Goal: Task Accomplishment & Management: Use online tool/utility

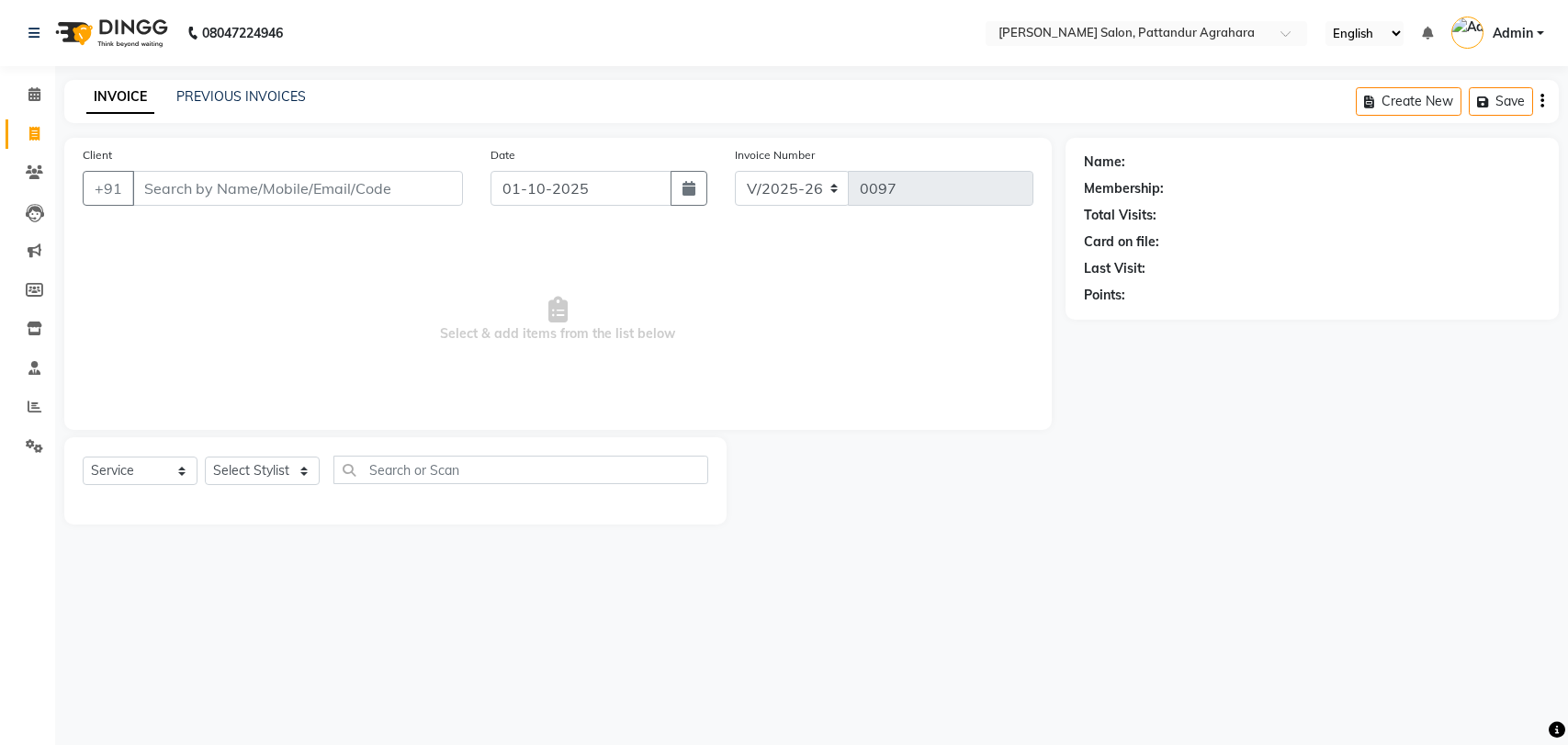
select select "9009"
select select "service"
click at [37, 443] on icon at bounding box center [35, 446] width 17 height 13
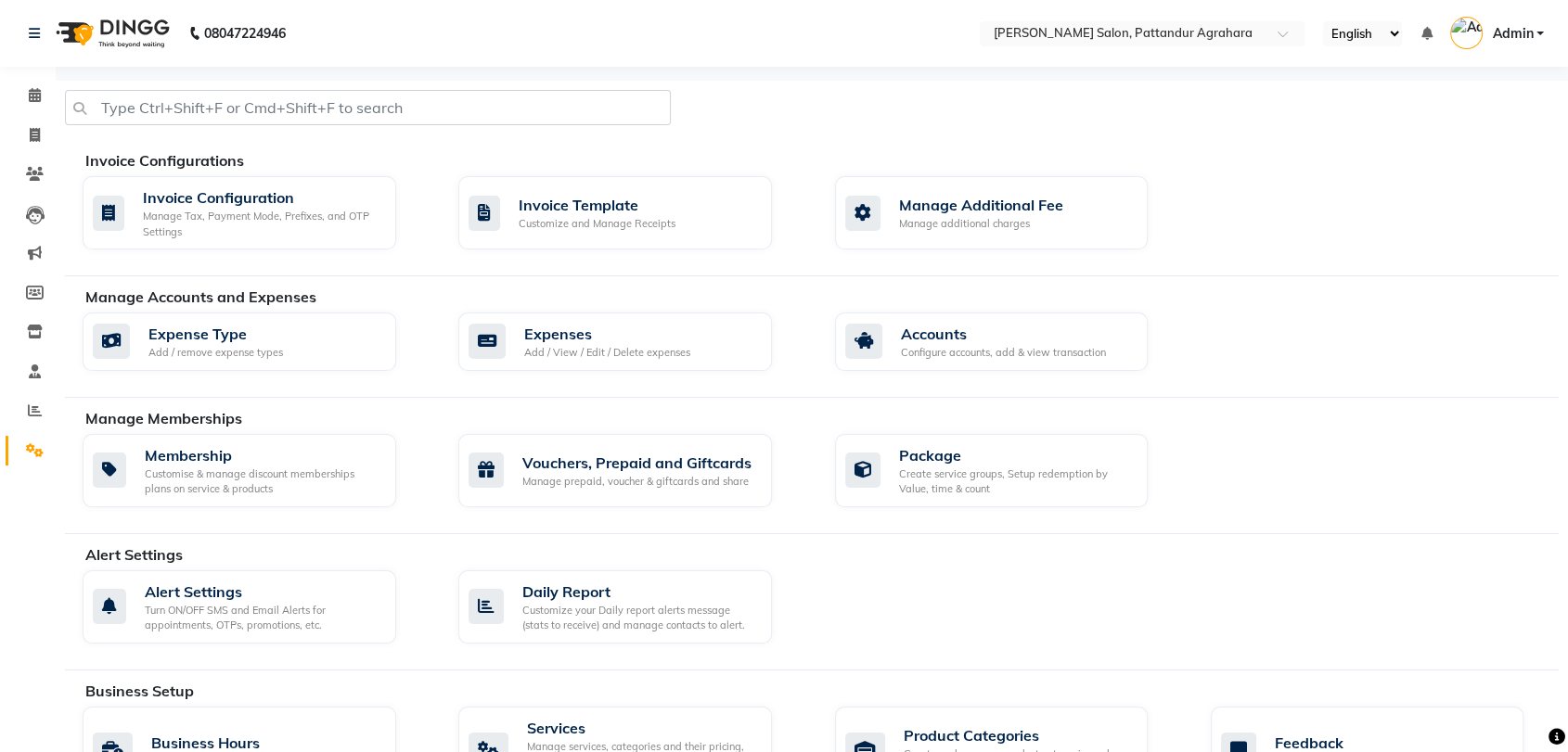
scroll to position [180, 0]
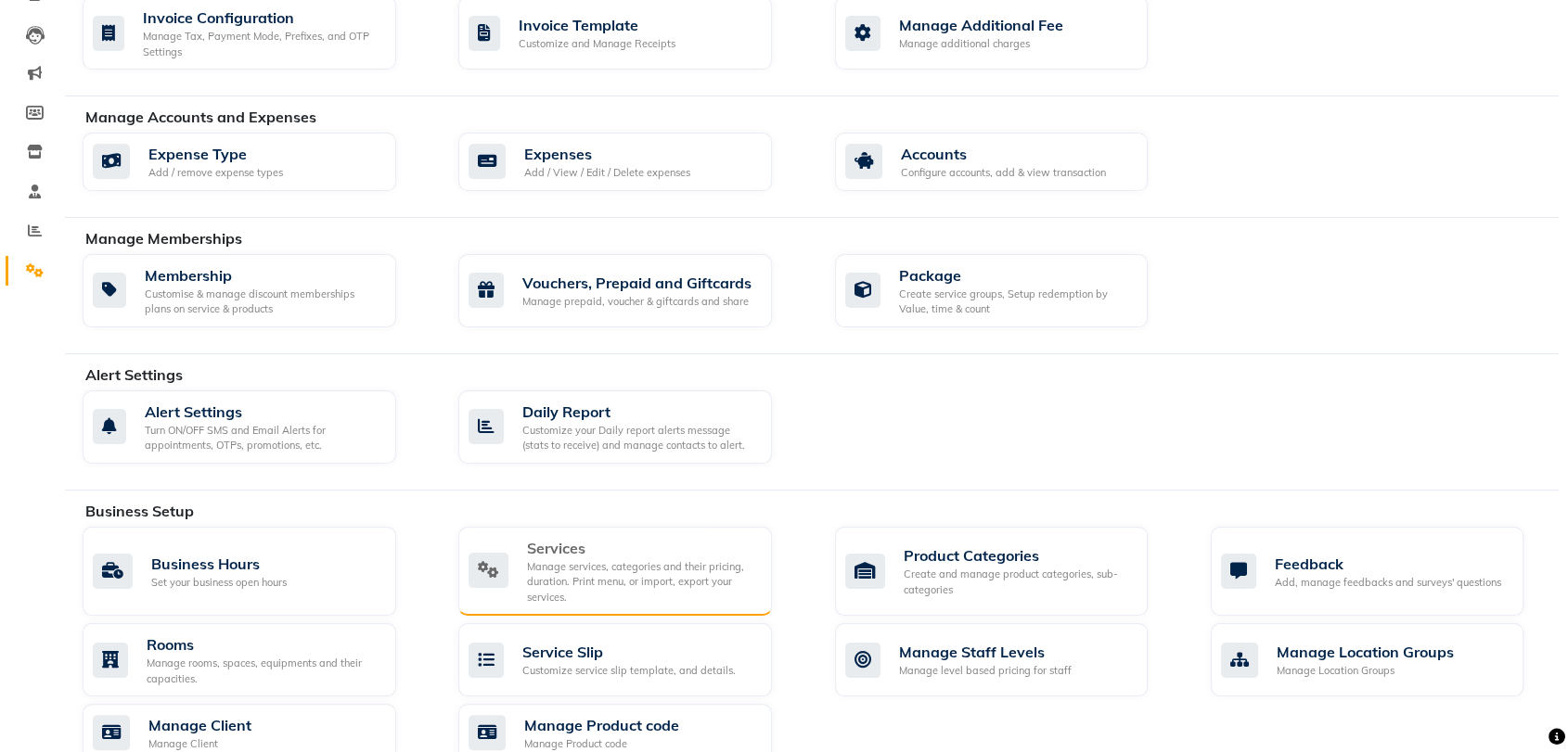
click at [522, 564] on div "Services Manage services, categories and their pricing, duration. Print menu, o…" at bounding box center [612, 571] width 289 height 69
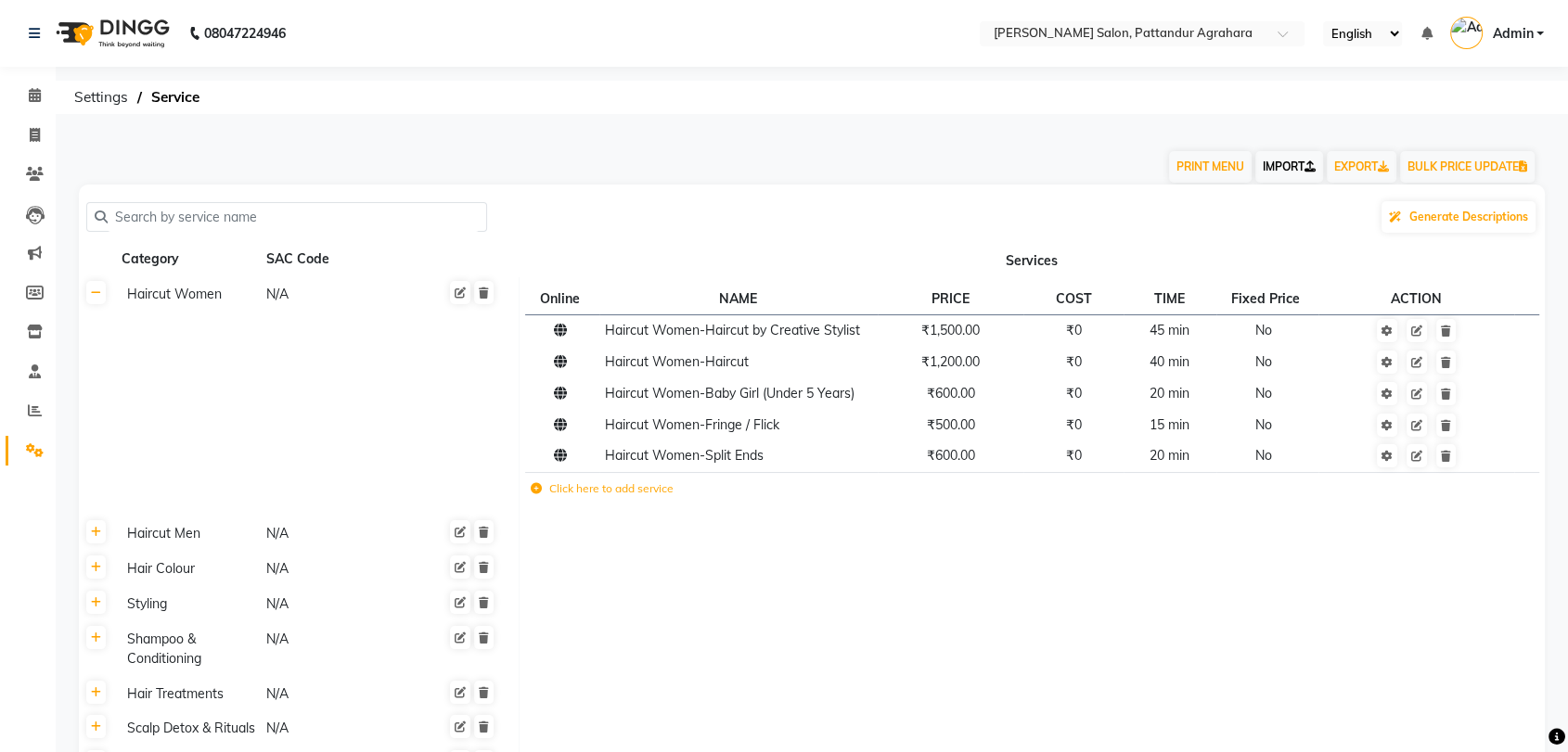
click at [1304, 172] on icon at bounding box center [1309, 166] width 11 height 11
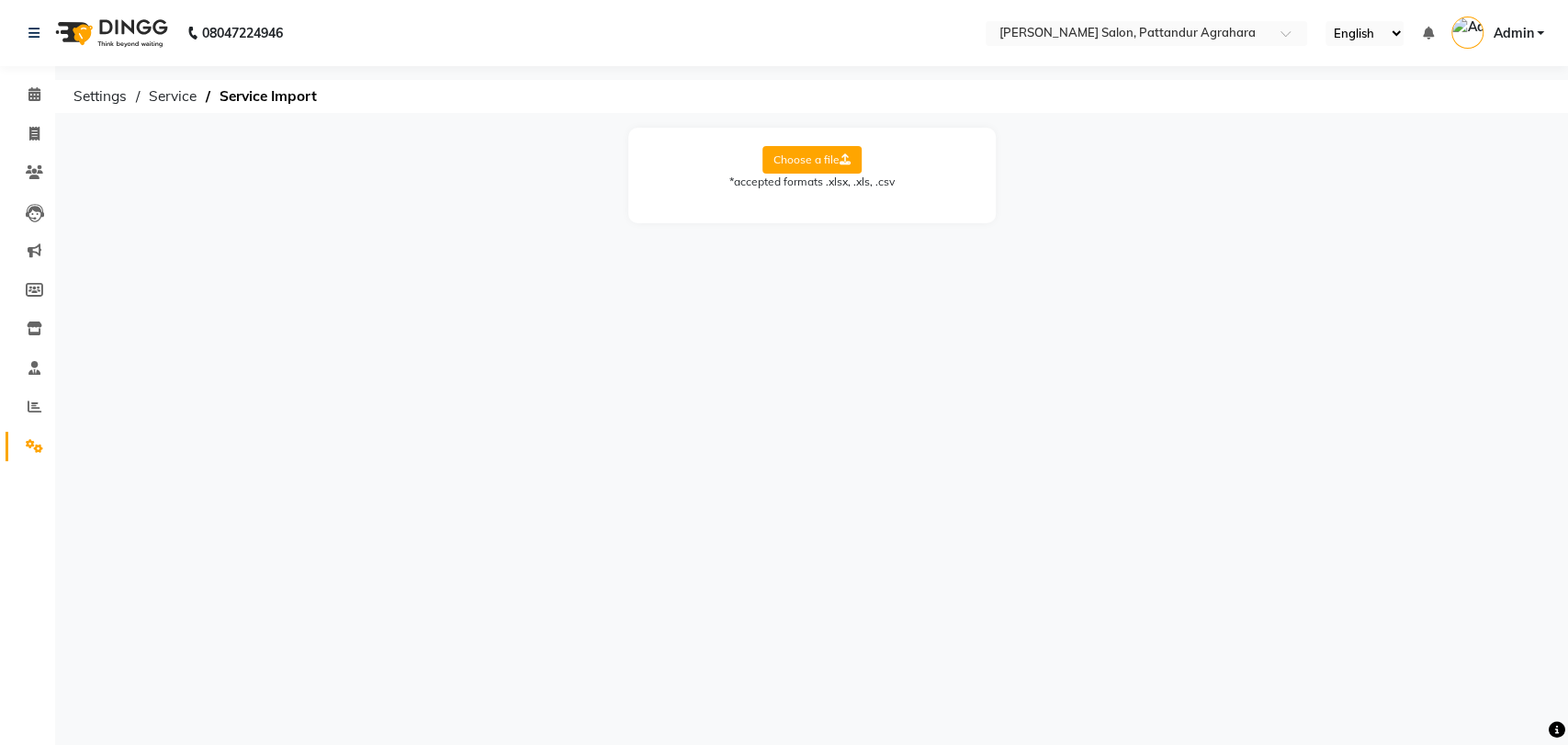
click at [831, 162] on label "Choose a file" at bounding box center [811, 160] width 99 height 28
click at [0, 0] on input "Choose a file" at bounding box center [0, 0] width 0 height 0
click at [836, 216] on select "Select Sheet Sheet1" at bounding box center [894, 219] width 138 height 29
select select "Sheet1"
click at [825, 205] on select "Select Sheet Sheet1" at bounding box center [894, 219] width 138 height 29
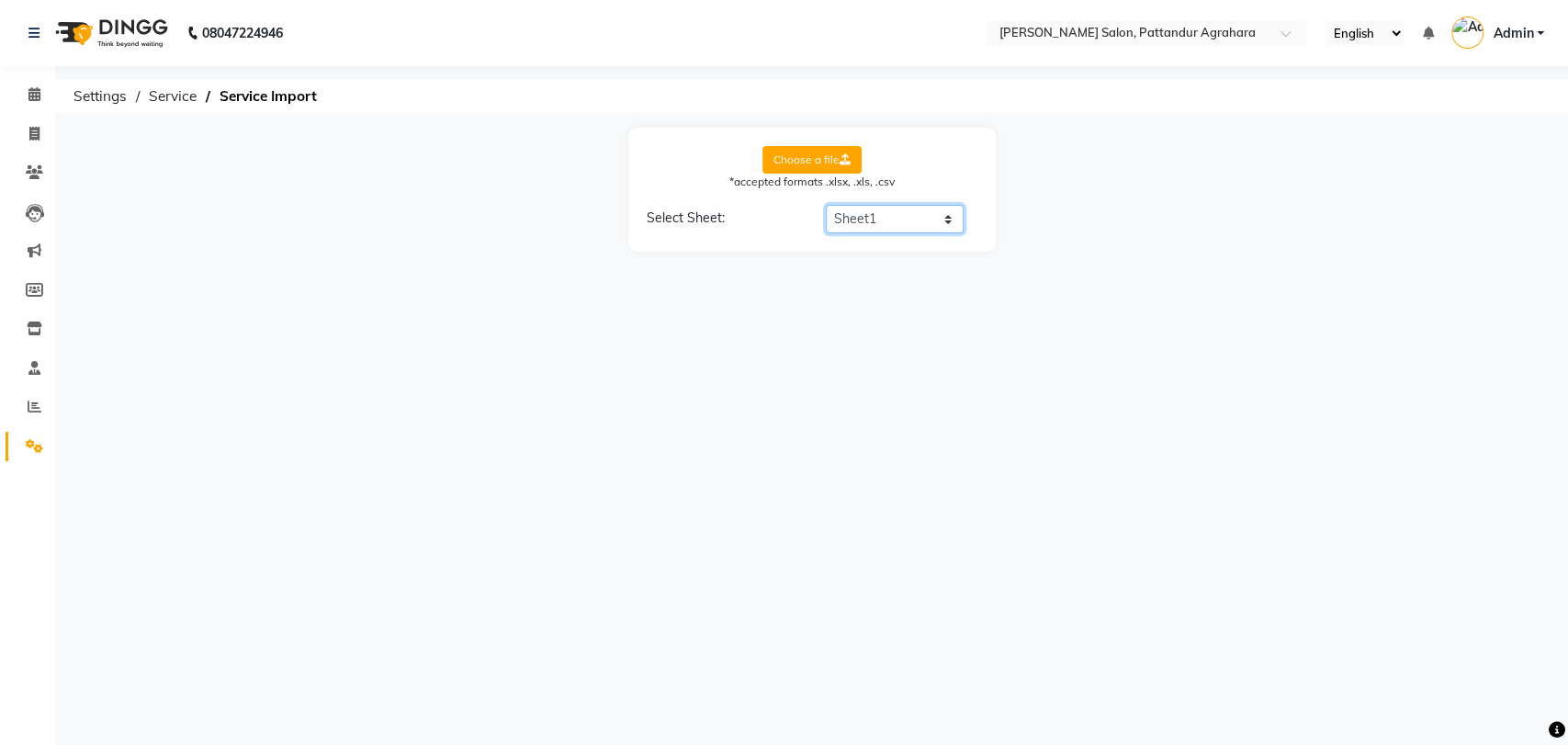
select select "Service Name"
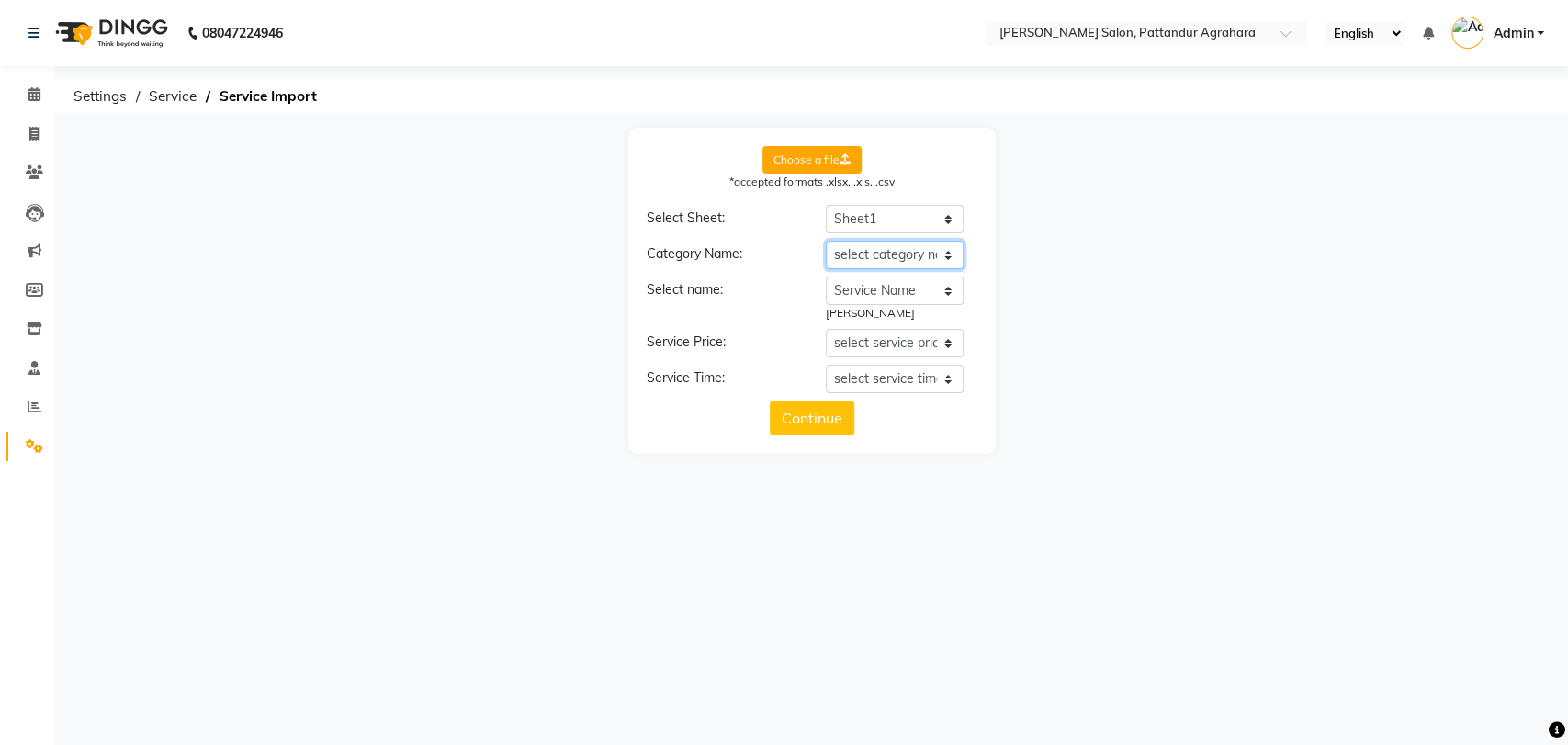
click at [897, 258] on select "select category name Category Service Name Price (INR) Time (Minutes)" at bounding box center [894, 255] width 138 height 29
select select "Category"
click at [825, 241] on select "select category name Category Service Name Price (INR) Time (Minutes)" at bounding box center [894, 255] width 138 height 29
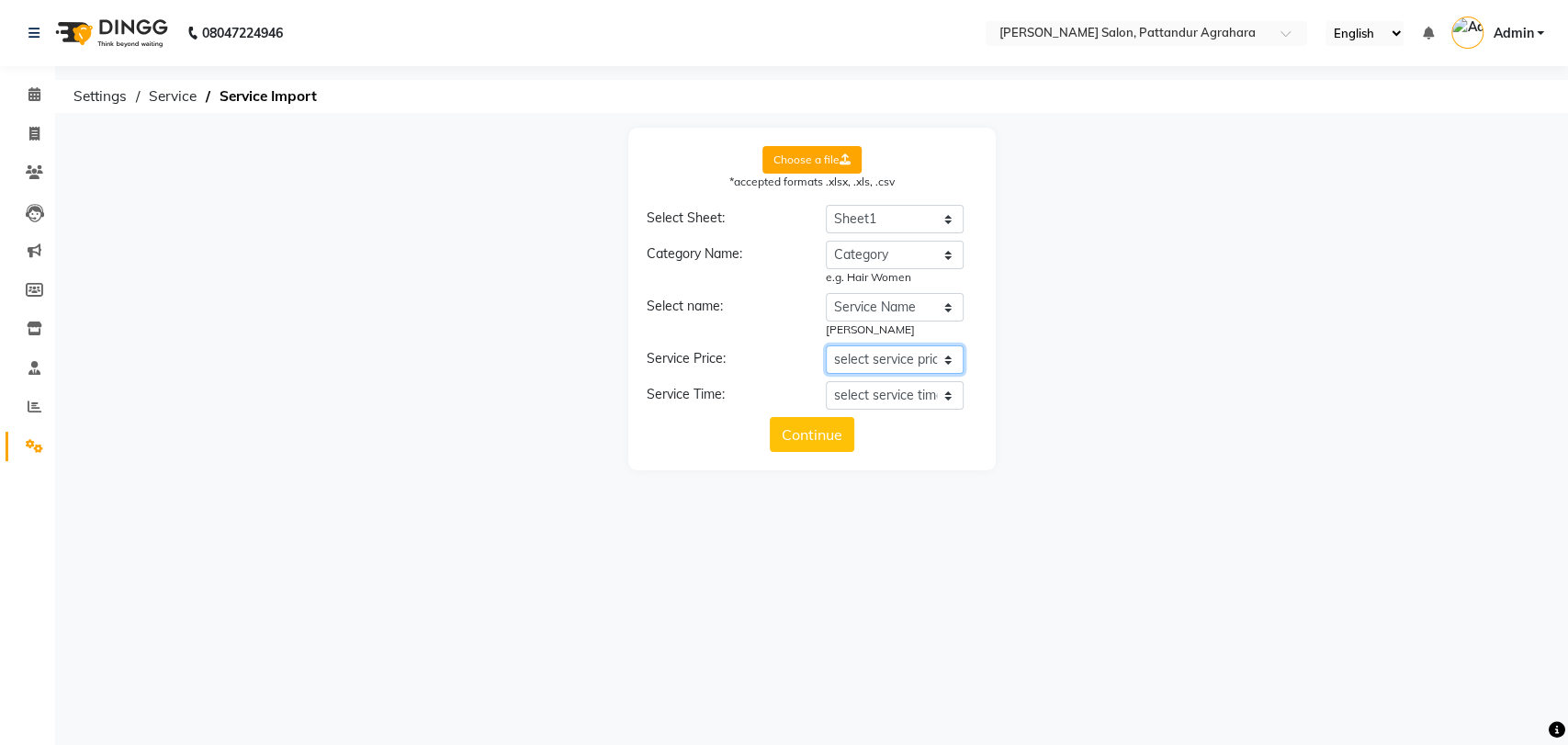
click at [895, 350] on select "select service price Category Service Name Price (INR) Time (Minutes)" at bounding box center [894, 360] width 138 height 29
select select "Price (INR)"
click at [825, 346] on select "select service price Category Service Name Price (INR) Time (Minutes)" at bounding box center [894, 360] width 138 height 29
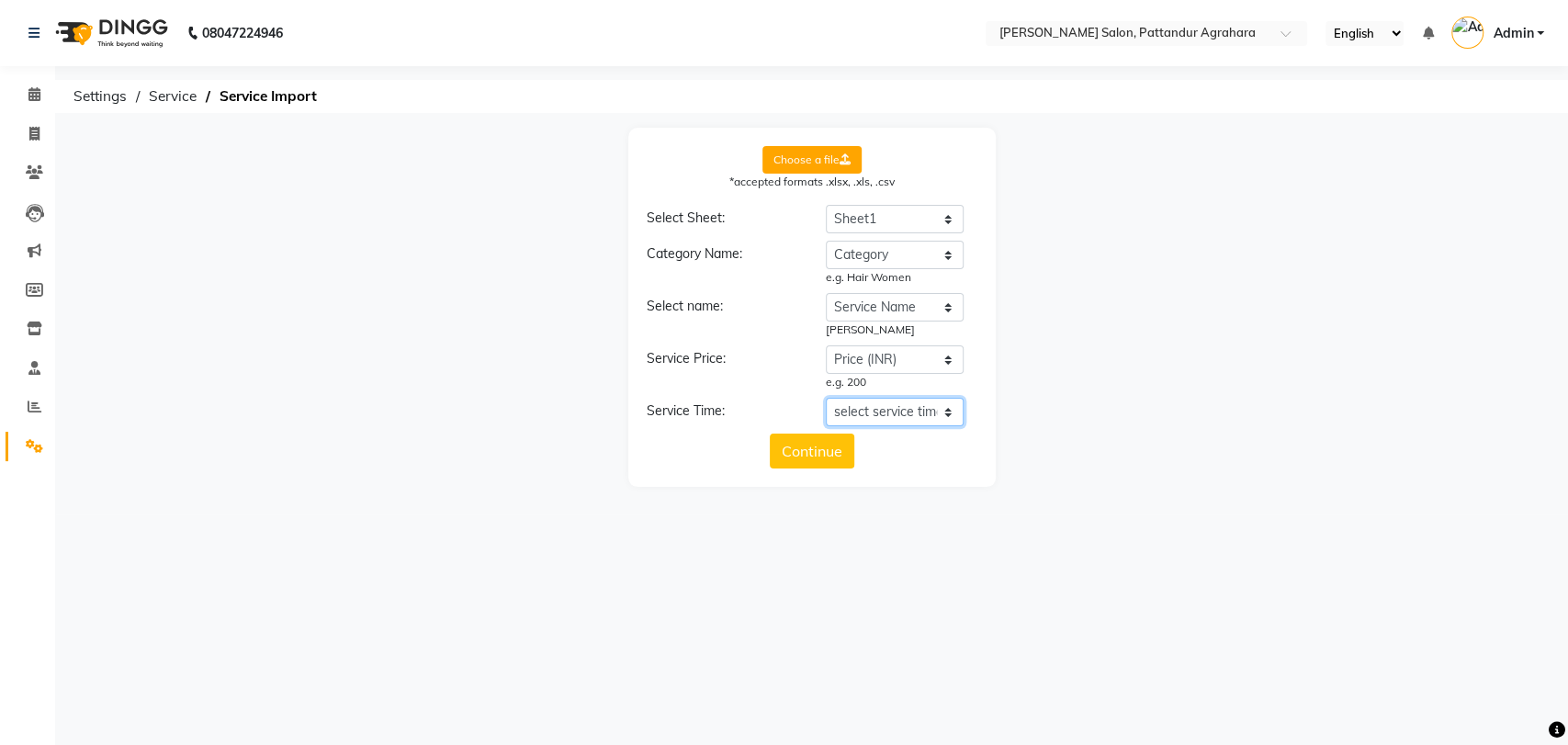
click at [882, 407] on select "select service time Category Service Name Price (INR) Time (Minutes)" at bounding box center [894, 412] width 138 height 29
select select "Time (Minutes)"
click at [825, 398] on select "select service time Category Service Name Price (INR) Time (Minutes)" at bounding box center [894, 412] width 138 height 29
click at [822, 465] on button "Continue" at bounding box center [812, 468] width 85 height 35
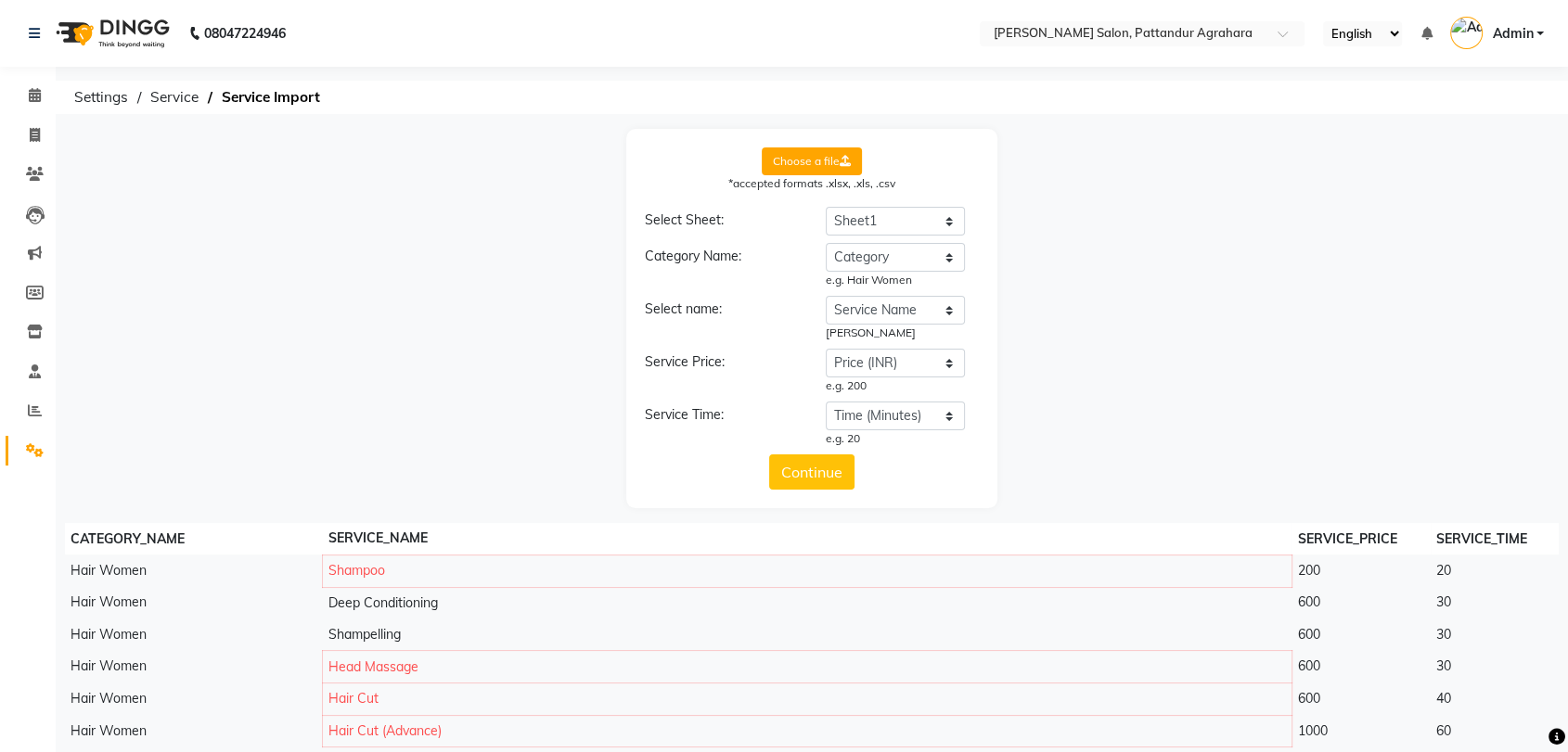
click at [808, 163] on label "Choose a file" at bounding box center [811, 161] width 100 height 28
click at [0, 0] on input "Choose a file" at bounding box center [0, 0] width 0 height 0
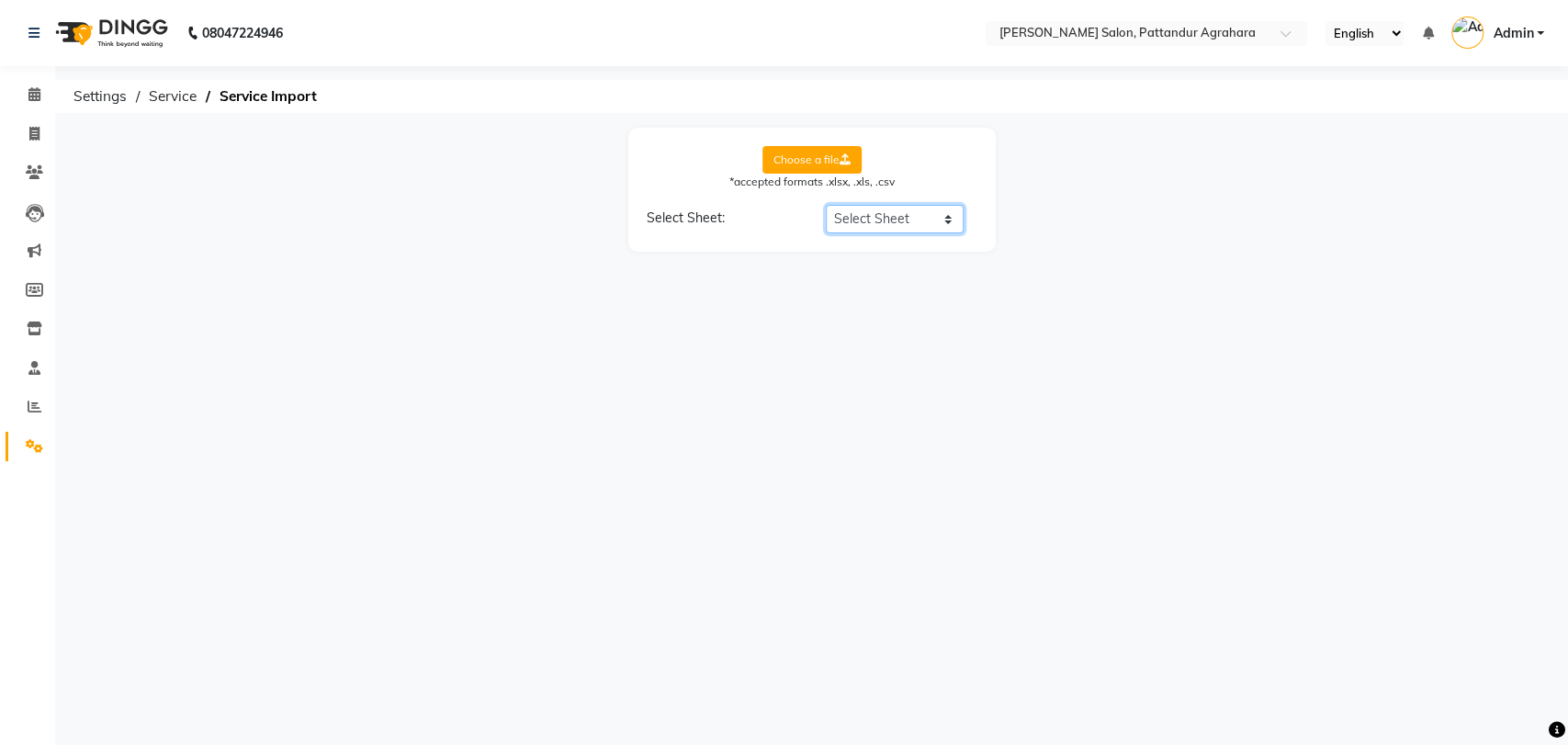
click at [882, 206] on select "Select Sheet Sheet1" at bounding box center [894, 219] width 138 height 29
select select "Sheet1"
click at [825, 205] on select "Select Sheet Sheet1" at bounding box center [894, 219] width 138 height 29
select select "Service Name"
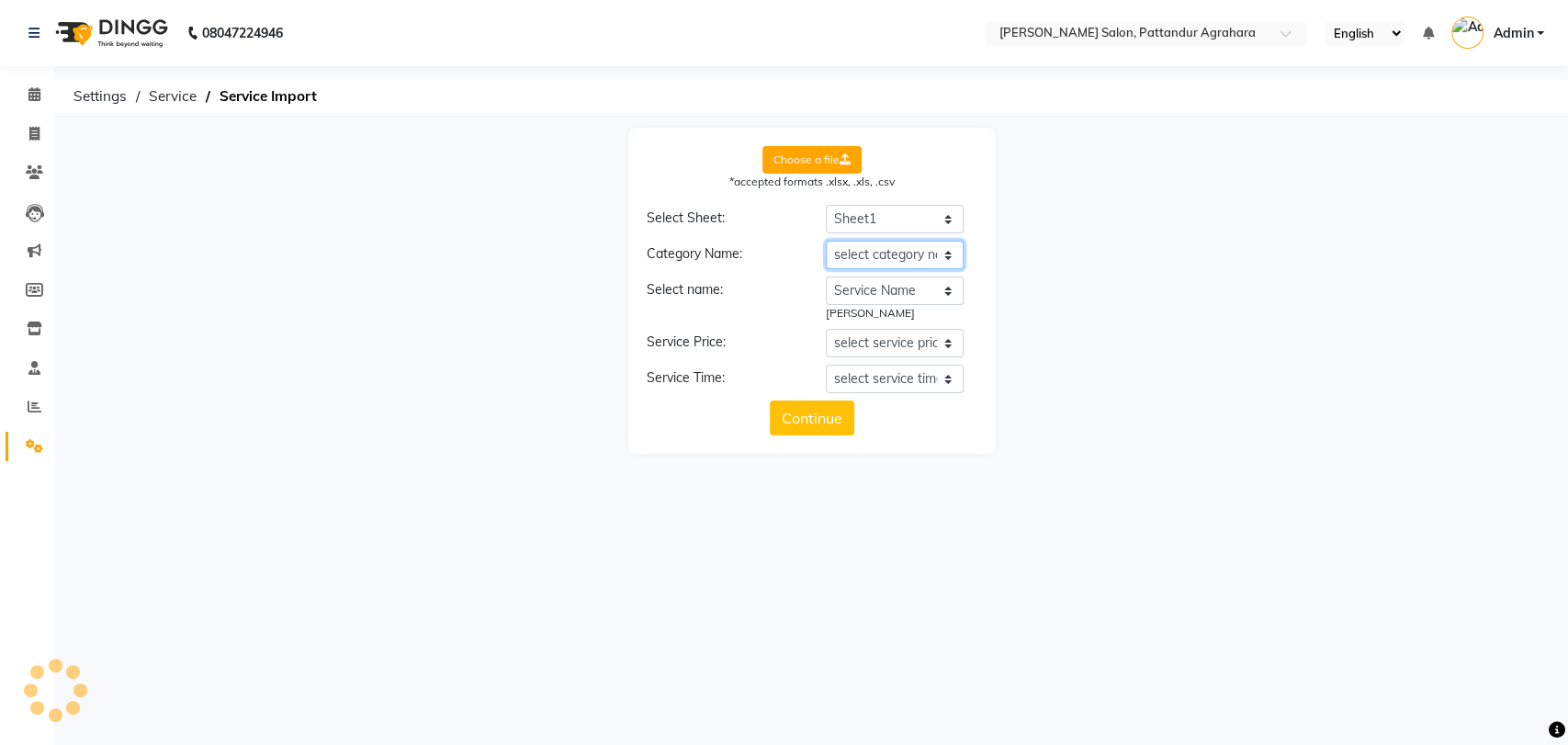
click at [884, 255] on select "select category name Category Service Name Price (INR) Time (Minutes) final ser…" at bounding box center [894, 255] width 138 height 29
select select "Category"
click at [825, 241] on select "select category name Category Service Name Price (INR) Time (Minutes) final ser…" at bounding box center [894, 255] width 138 height 29
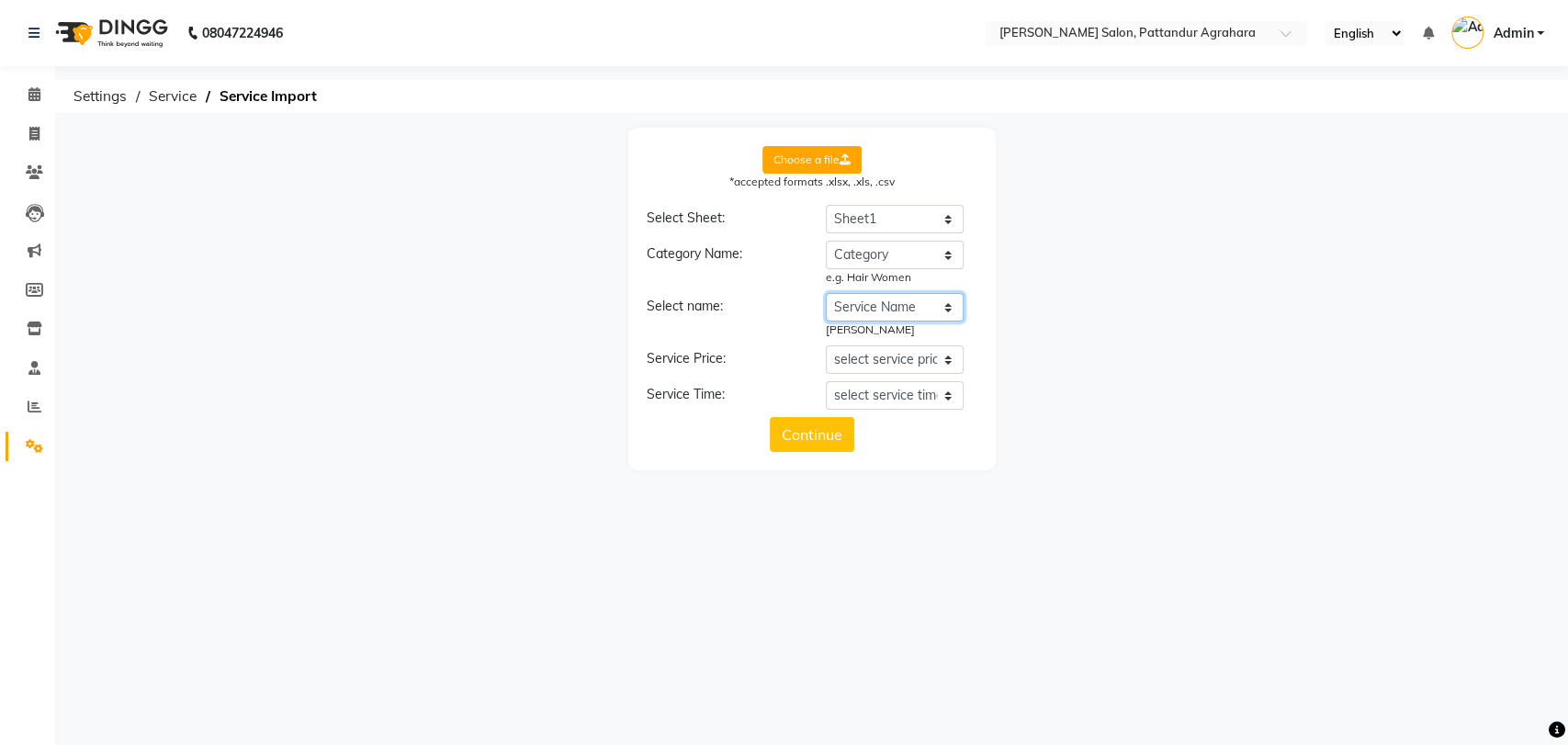
click at [889, 310] on select "select service name Category Service Name Price (INR) Time (Minutes) final serv…" at bounding box center [894, 308] width 138 height 29
select select "final service"
click at [825, 294] on select "select service name Category Service Name Price (INR) Time (Minutes) final serv…" at bounding box center [894, 308] width 138 height 29
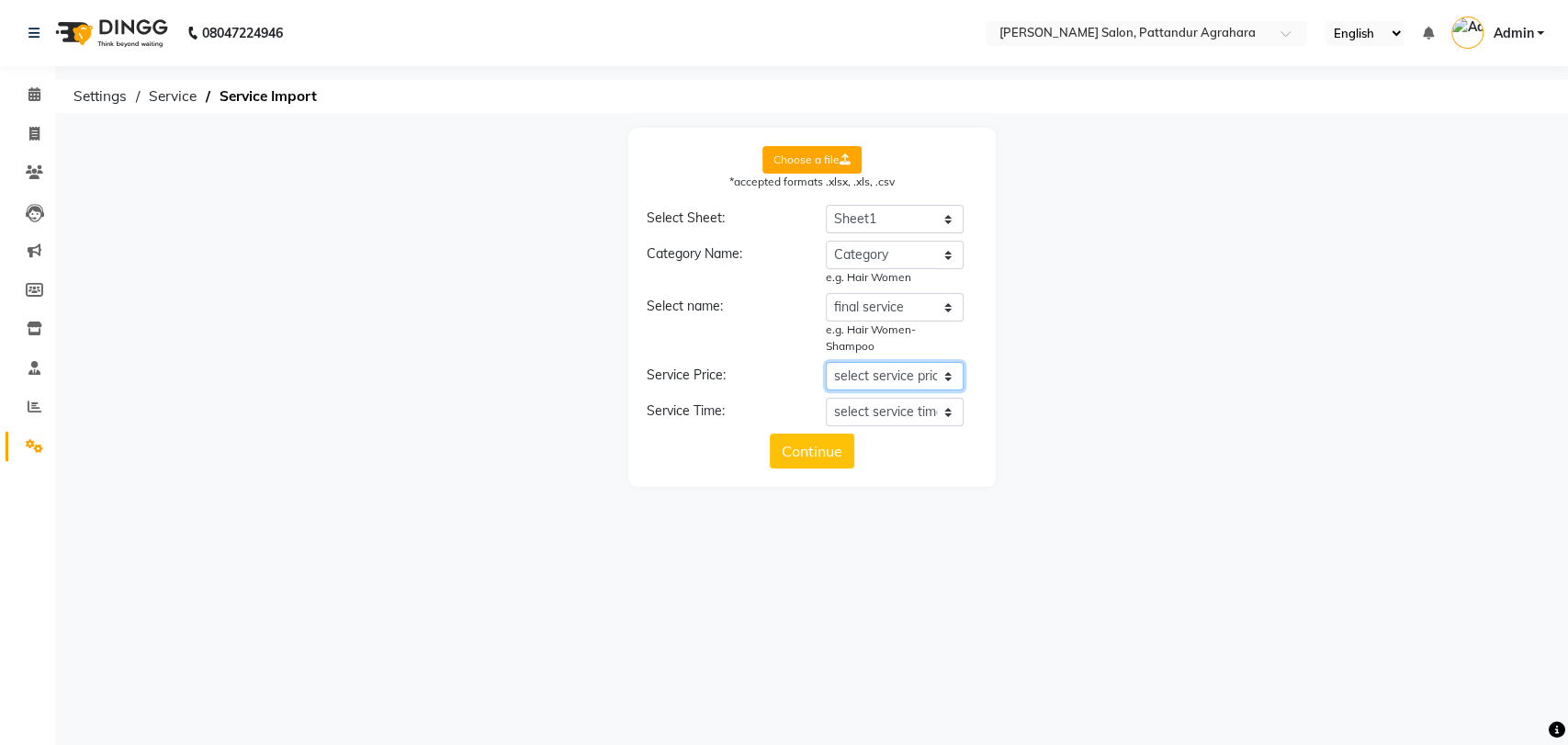
click at [898, 376] on select "select service price Category Service Name Price (INR) Time (Minutes) final ser…" at bounding box center [894, 376] width 138 height 29
click at [825, 362] on select "select service price Category Service Name Price (INR) Time (Minutes) final ser…" at bounding box center [894, 376] width 138 height 29
click at [883, 372] on select "select service price Category Service Name Price (INR) Time (Minutes) final ser…" at bounding box center [894, 376] width 138 height 29
select select "Price (INR)"
click at [825, 362] on select "select service price Category Service Name Price (INR) Time (Minutes) final ser…" at bounding box center [894, 376] width 138 height 29
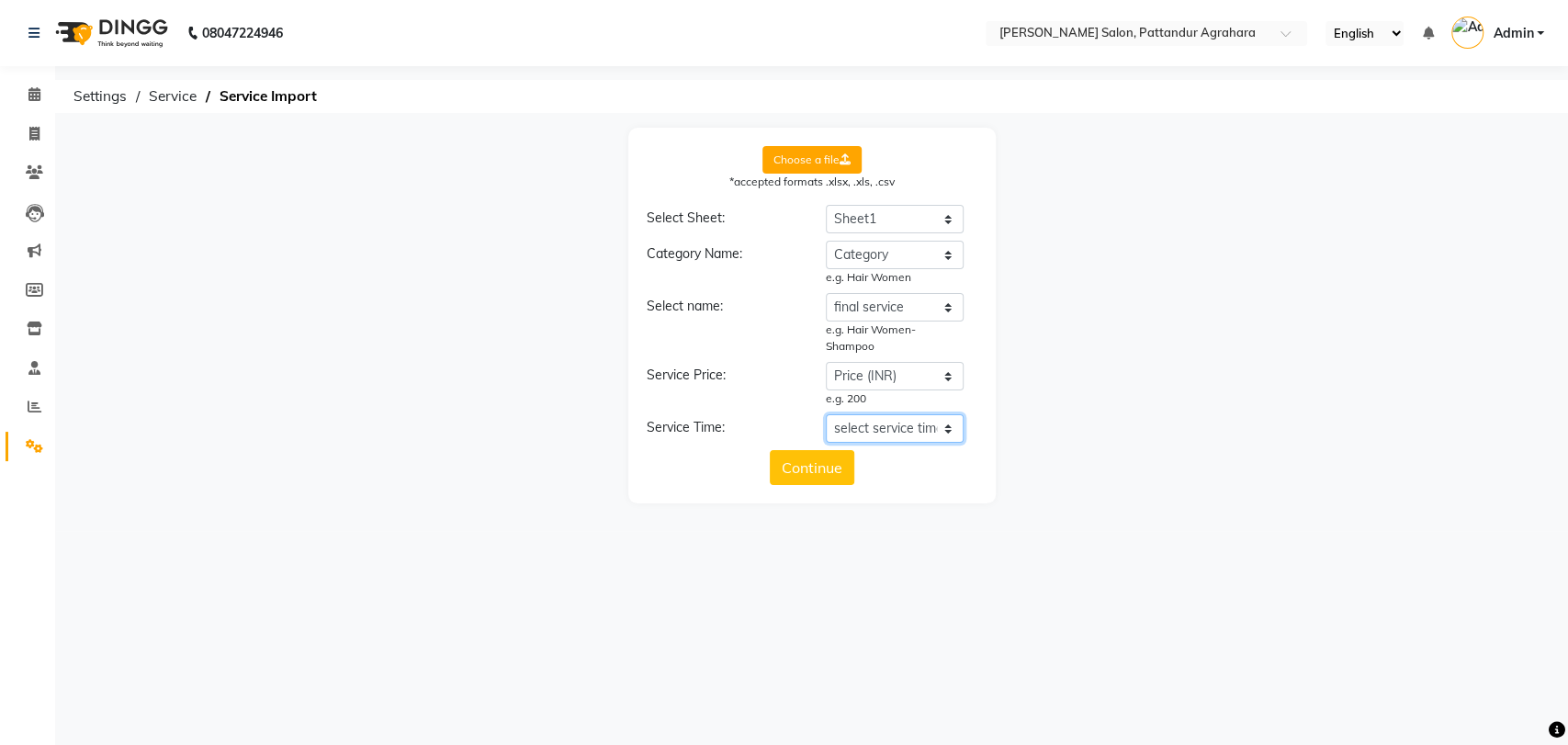
drag, startPoint x: 907, startPoint y: 429, endPoint x: 902, endPoint y: 548, distance: 119.1
click at [902, 548] on div "08047224946 Select Location × [PERSON_NAME] Salon, Pattandur Agrahara English E…" at bounding box center [784, 372] width 1568 height 745
select select "Time (Minutes)"
click at [825, 415] on select "select service time Category Service Name Price (INR) Time (Minutes) final serv…" at bounding box center [894, 429] width 138 height 29
click at [832, 486] on button "Continue" at bounding box center [812, 484] width 85 height 35
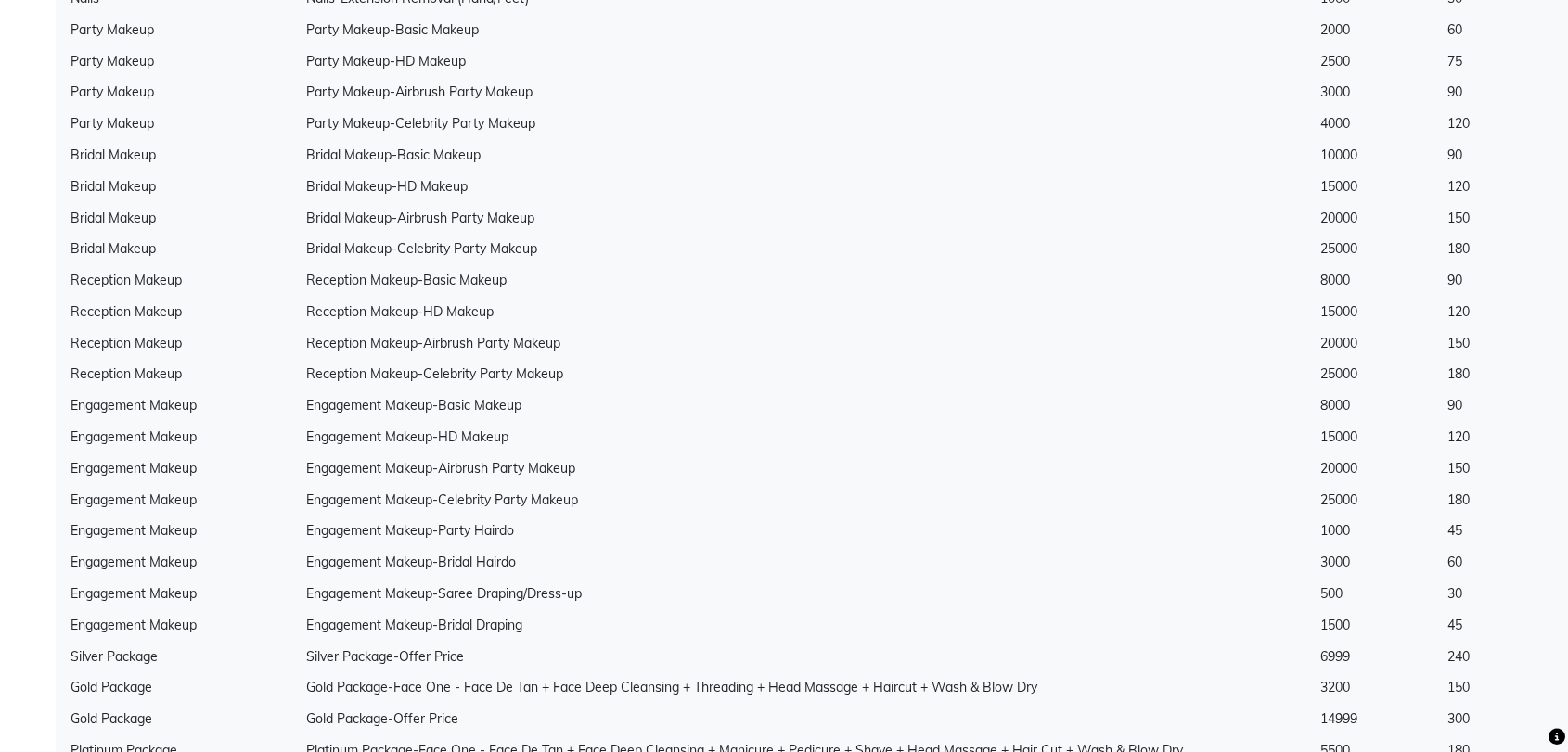
scroll to position [6226, 0]
